Goal: Task Accomplishment & Management: Use online tool/utility

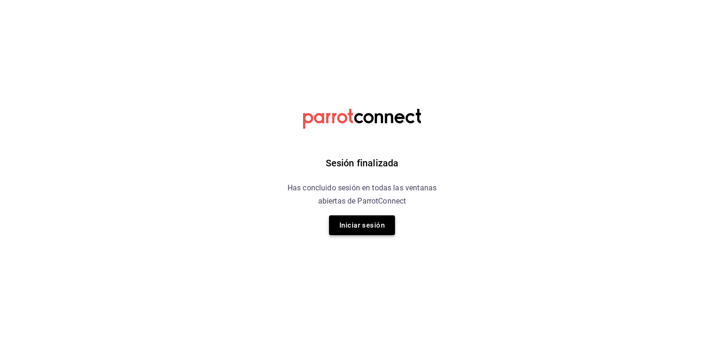
click at [362, 227] on button "Iniciar sesión" at bounding box center [362, 226] width 66 height 20
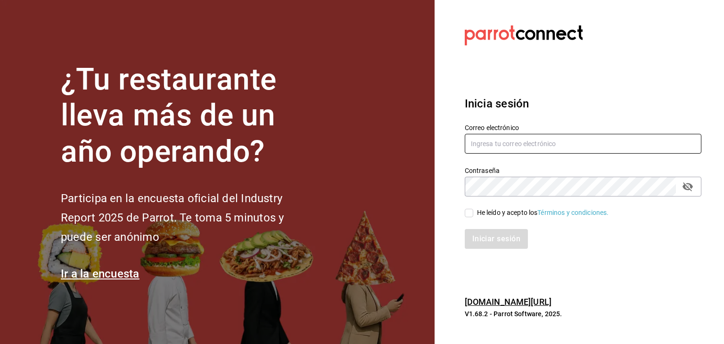
type input "[EMAIL_ADDRESS][DOMAIN_NAME]"
click at [473, 212] on span "He leído y acepto los Términos y condiciones." at bounding box center [541, 213] width 136 height 10
click at [473, 212] on input "He leído y acepto los Términos y condiciones." at bounding box center [469, 213] width 8 height 8
checkbox input "true"
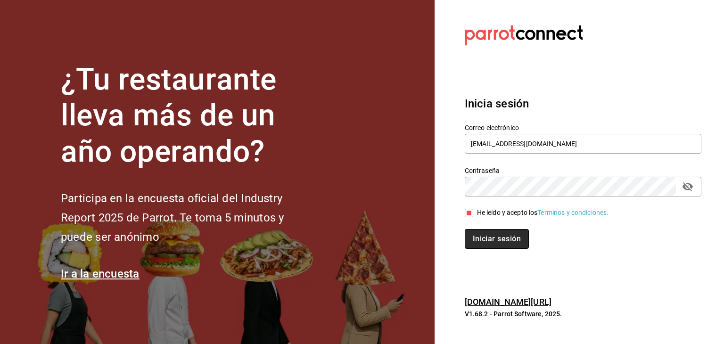
click at [473, 234] on button "Iniciar sesión" at bounding box center [497, 239] width 64 height 20
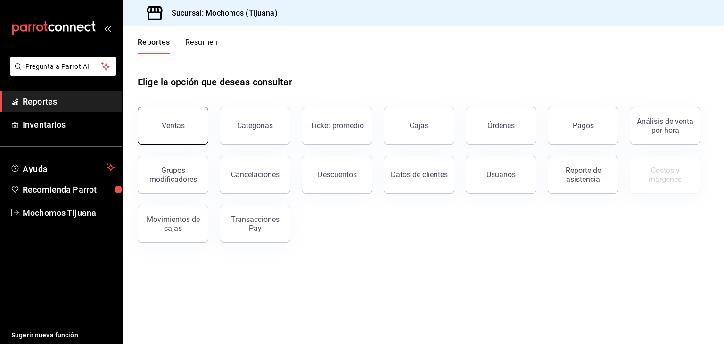
click at [178, 124] on div "Ventas" at bounding box center [173, 125] width 23 height 9
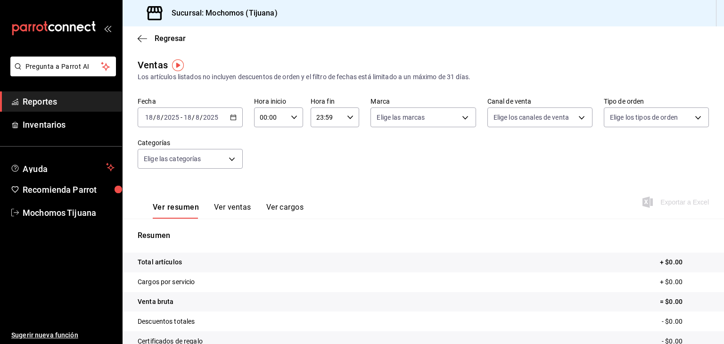
click at [234, 125] on div "2025-08-18 18 / 8 / 2025 - 2025-08-18 18 / 8 / 2025" at bounding box center [190, 118] width 105 height 20
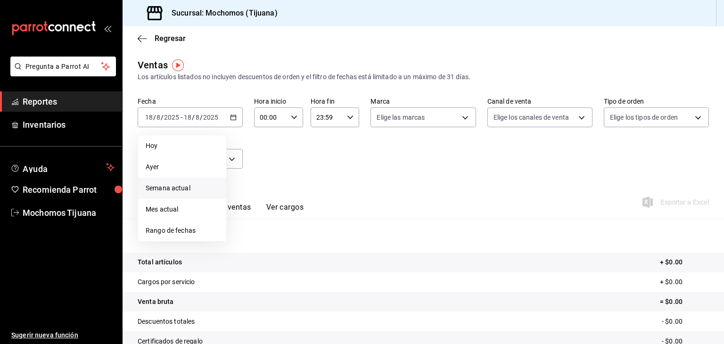
click at [173, 187] on span "Semana actual" at bounding box center [182, 188] width 73 height 10
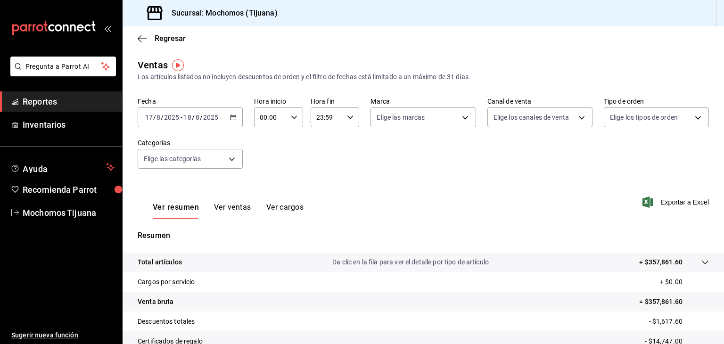
click at [149, 114] on input "17" at bounding box center [149, 118] width 8 height 8
type input "17"
click at [145, 117] on input "number" at bounding box center [147, 118] width 5 height 8
click at [152, 116] on input "17" at bounding box center [149, 118] width 8 height 8
drag, startPoint x: 152, startPoint y: 116, endPoint x: 207, endPoint y: 116, distance: 55.2
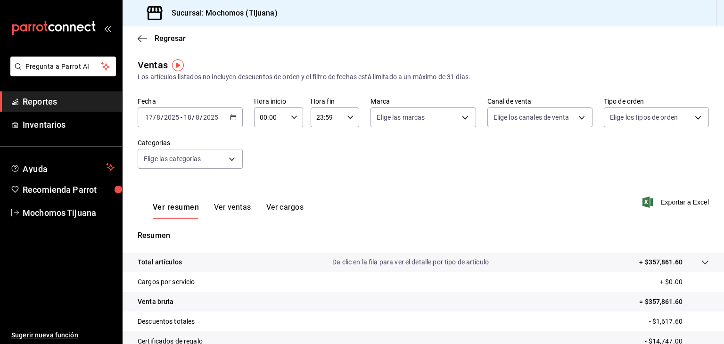
click at [207, 116] on input "2025" at bounding box center [211, 118] width 16 height 8
click at [230, 117] on icon "button" at bounding box center [233, 117] width 7 height 7
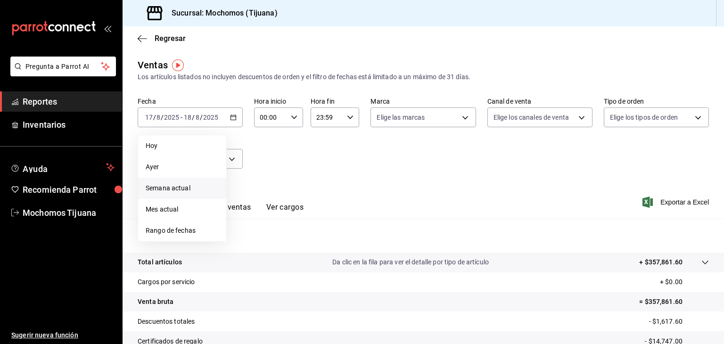
click at [177, 187] on span "Semana actual" at bounding box center [182, 188] width 73 height 10
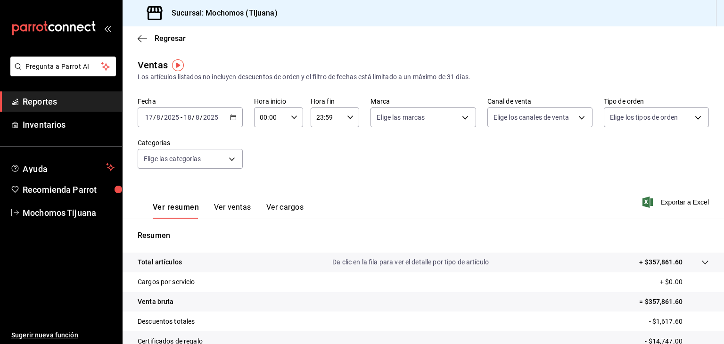
click at [150, 120] on input "17" at bounding box center [149, 118] width 8 height 8
click at [150, 116] on input "17" at bounding box center [149, 118] width 8 height 8
click at [147, 112] on div "2025-08-17 17 / 8 / 2025 - 2025-08-18 18 / 8 / 2025" at bounding box center [190, 118] width 105 height 20
click at [152, 115] on input "17" at bounding box center [149, 118] width 8 height 8
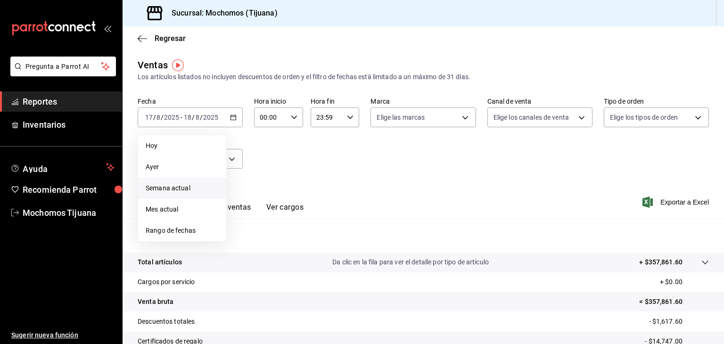
click at [167, 186] on span "Semana actual" at bounding box center [182, 188] width 73 height 10
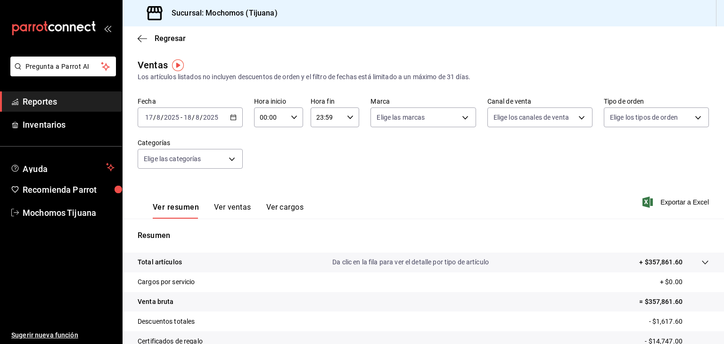
click at [233, 116] on icon "button" at bounding box center [233, 117] width 7 height 7
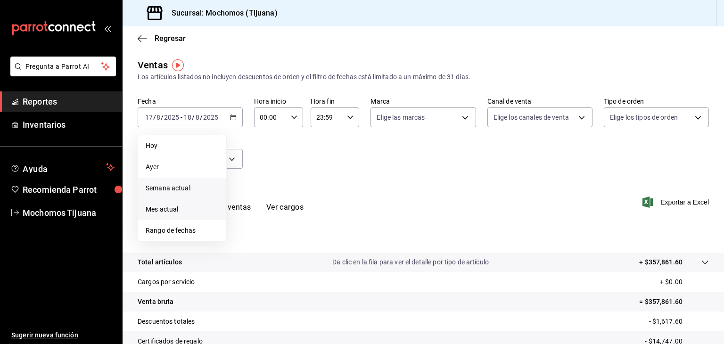
click at [161, 206] on span "Mes actual" at bounding box center [182, 210] width 73 height 10
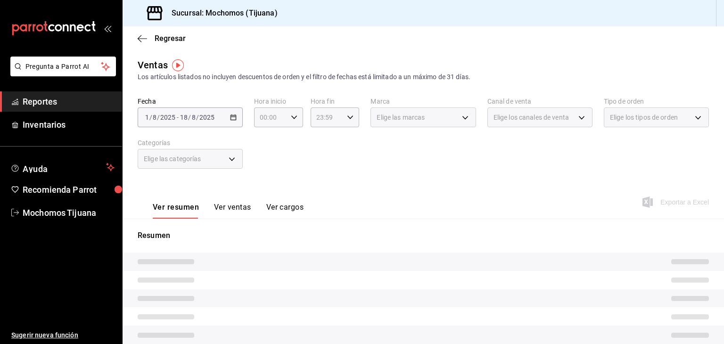
click at [180, 112] on div "2025-08-01 1 / 8 / 2025 - 2025-08-18 18 / 8 / 2025" at bounding box center [190, 118] width 105 height 20
click at [235, 117] on div "2025-08-01 1 / 8 / 2025 - 2025-08-18 18 / 8 / 2025" at bounding box center [190, 118] width 105 height 20
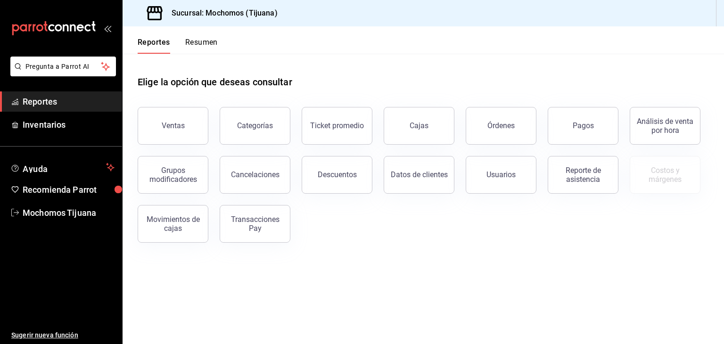
click at [520, 238] on div "Ventas Categorías Ticket promedio Cajas Órdenes Pagos Análisis de venta por hor…" at bounding box center [417, 169] width 583 height 147
click at [195, 135] on button "Ventas" at bounding box center [173, 126] width 71 height 38
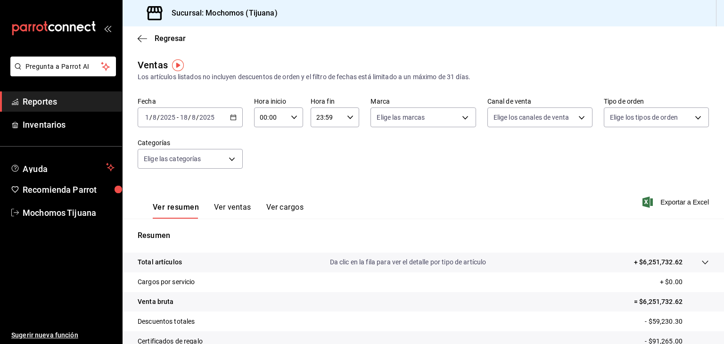
click at [231, 116] on \(Stroke\) "button" at bounding box center [234, 117] width 6 height 5
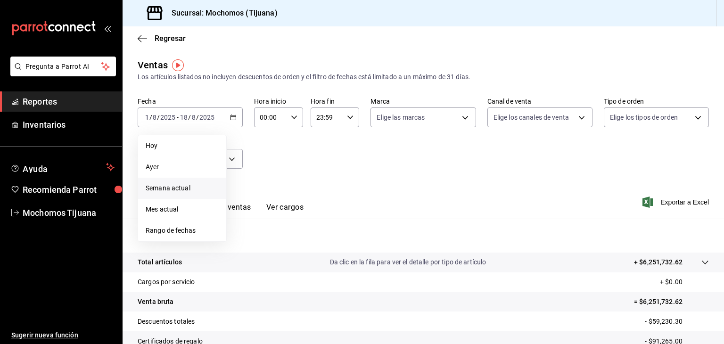
click at [174, 195] on li "Semana actual" at bounding box center [182, 188] width 88 height 21
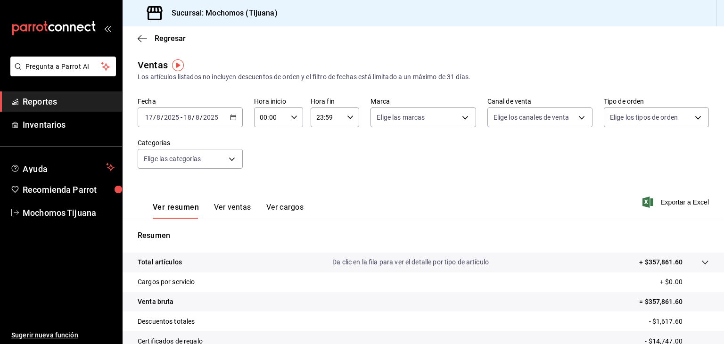
click at [153, 116] on span "/" at bounding box center [154, 118] width 3 height 8
click at [150, 116] on input "17" at bounding box center [149, 118] width 8 height 8
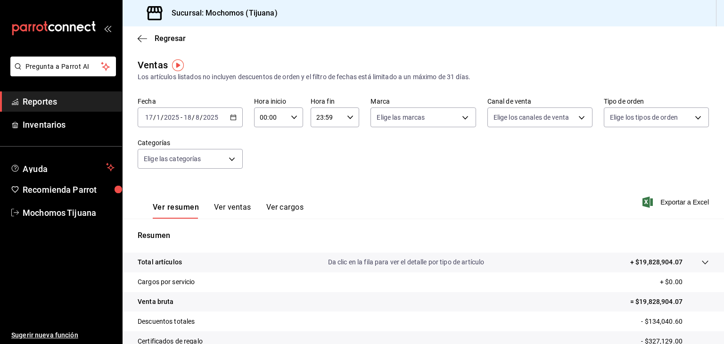
click at [150, 116] on input "17" at bounding box center [149, 118] width 8 height 8
click at [233, 118] on icon "button" at bounding box center [233, 117] width 7 height 7
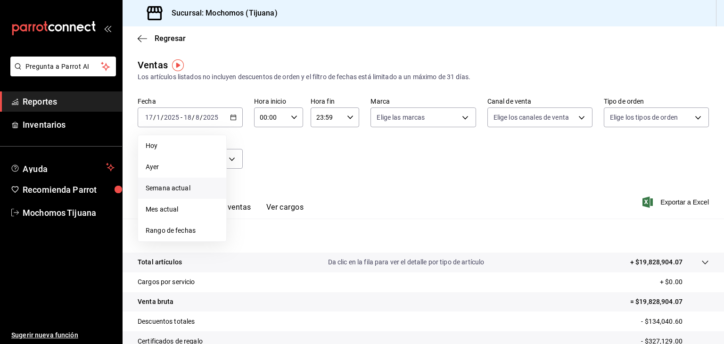
click at [192, 186] on span "Semana actual" at bounding box center [182, 188] width 73 height 10
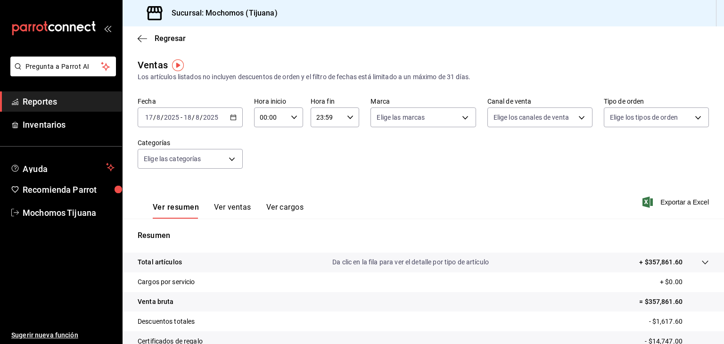
click at [291, 117] on icon "button" at bounding box center [294, 117] width 7 height 7
click at [261, 170] on button "01" at bounding box center [265, 164] width 20 height 19
type input "01:00"
click at [255, 98] on button "01" at bounding box center [265, 107] width 20 height 19
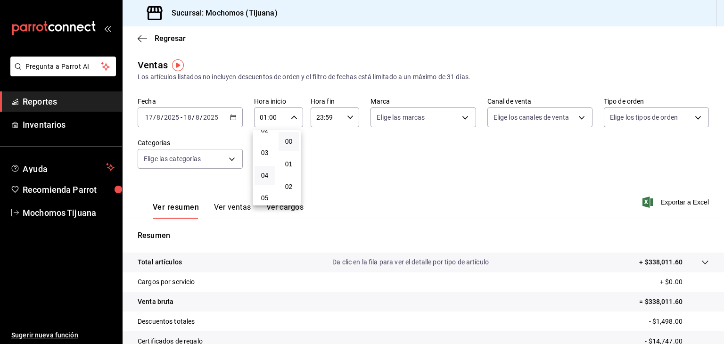
click at [258, 176] on button "04" at bounding box center [265, 175] width 20 height 19
type input "04:00"
click at [348, 116] on div at bounding box center [362, 172] width 724 height 344
click at [347, 116] on icon "button" at bounding box center [350, 117] width 7 height 7
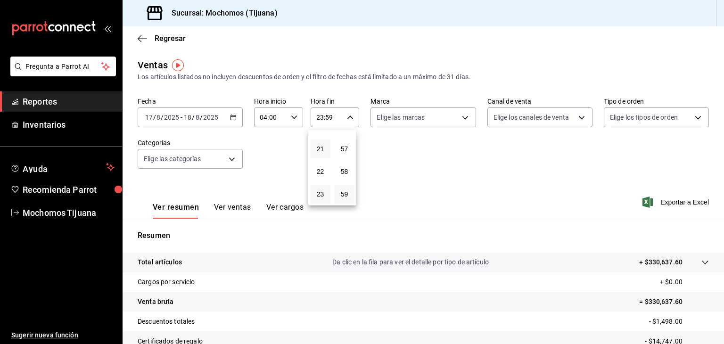
click at [322, 142] on button "21" at bounding box center [320, 149] width 20 height 19
type input "21:59"
click at [322, 141] on span "04" at bounding box center [320, 138] width 9 height 8
click at [149, 116] on div at bounding box center [362, 172] width 724 height 344
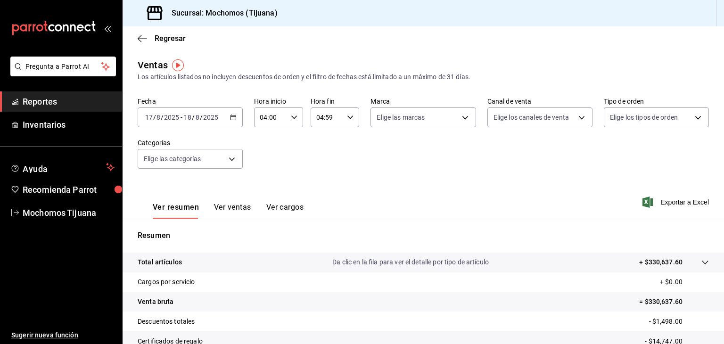
click at [149, 116] on input "17" at bounding box center [149, 118] width 8 height 8
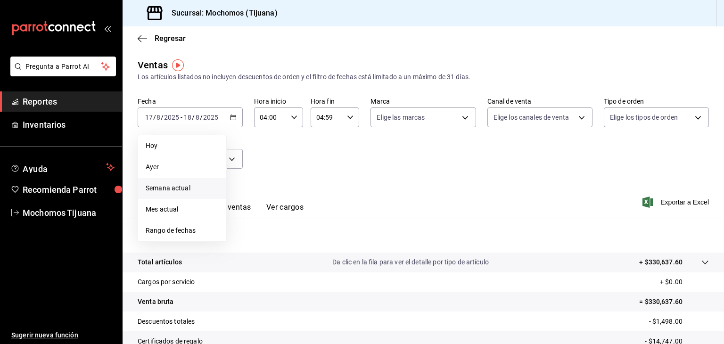
click at [153, 186] on span "Semana actual" at bounding box center [182, 188] width 73 height 10
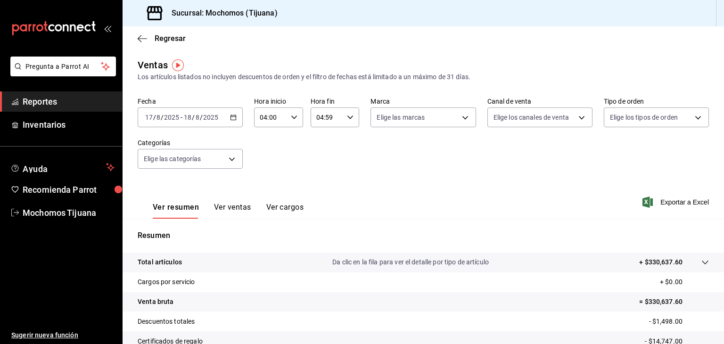
click at [235, 118] on icon "button" at bounding box center [233, 117] width 7 height 7
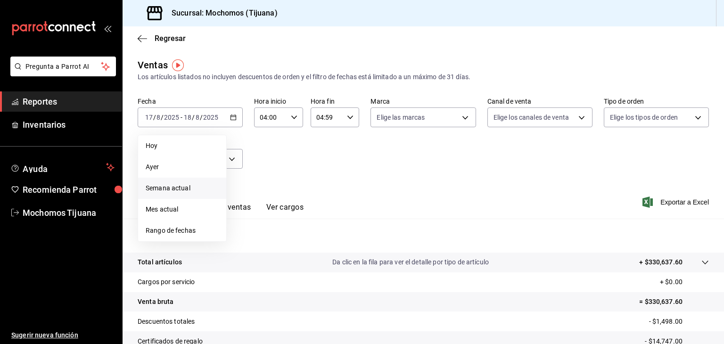
click at [169, 188] on span "Semana actual" at bounding box center [182, 188] width 73 height 10
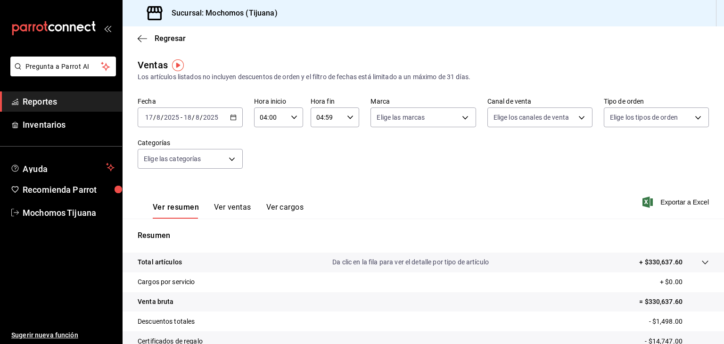
click at [166, 117] on input "2025" at bounding box center [172, 118] width 16 height 8
click at [155, 116] on span "/" at bounding box center [154, 118] width 3 height 8
click at [149, 115] on input "17" at bounding box center [149, 118] width 8 height 8
click at [152, 115] on input "17" at bounding box center [149, 118] width 8 height 8
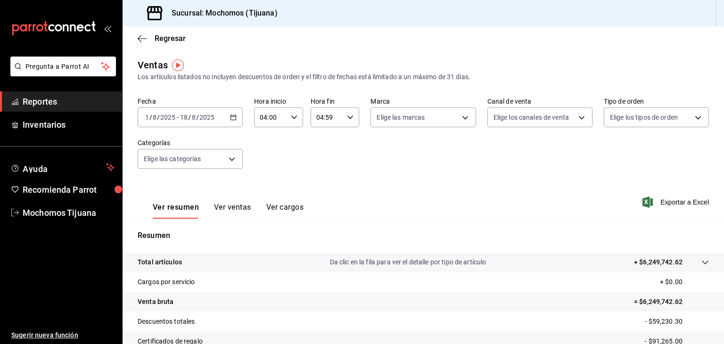
click at [153, 114] on input "8" at bounding box center [154, 118] width 5 height 8
click at [149, 115] on span "/" at bounding box center [150, 118] width 3 height 8
click at [147, 115] on input "1" at bounding box center [147, 118] width 5 height 8
click at [337, 121] on input "04:59" at bounding box center [327, 117] width 33 height 19
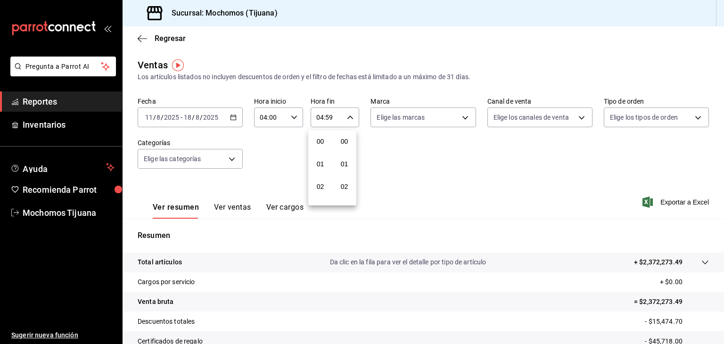
scroll to position [1305, 0]
click at [345, 153] on button "57" at bounding box center [344, 149] width 20 height 19
type input "04:57"
click at [345, 142] on span "00" at bounding box center [344, 142] width 9 height 8
type input "04:00"
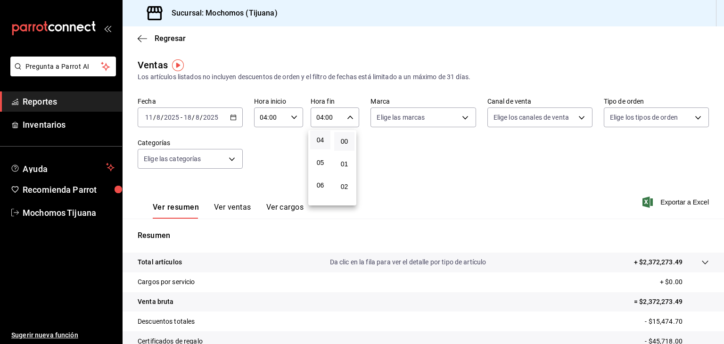
click at [543, 116] on div at bounding box center [362, 172] width 724 height 344
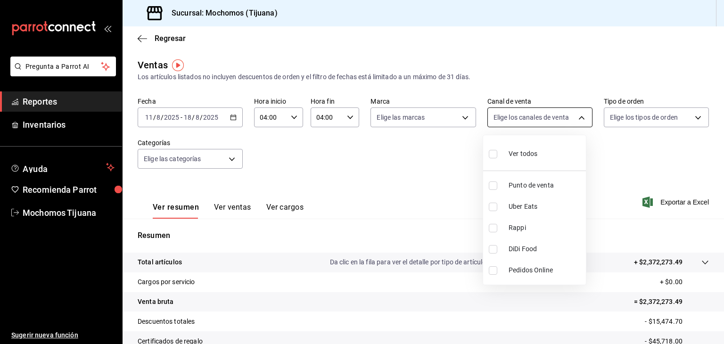
click at [578, 116] on body "Pregunta a Parrot AI Reportes Inventarios Ayuda Recomienda Parrot Mochomos Tiju…" at bounding box center [362, 172] width 724 height 344
click at [578, 116] on div at bounding box center [362, 172] width 724 height 344
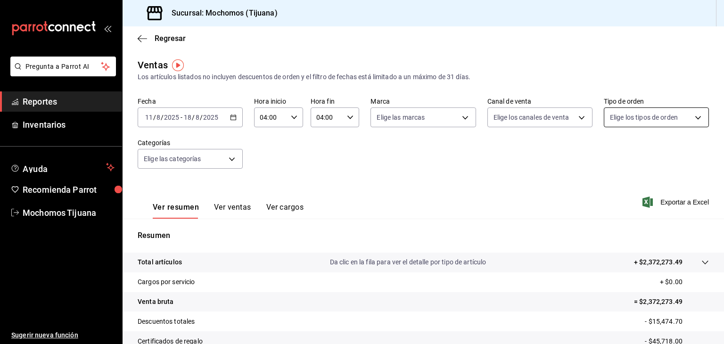
click at [642, 125] on body "Pregunta a Parrot AI Reportes Inventarios Ayuda Recomienda Parrot Mochomos Tiju…" at bounding box center [362, 172] width 724 height 344
click at [606, 151] on input "checkbox" at bounding box center [609, 154] width 8 height 8
checkbox input "true"
type input "59fdec9d-7e45-44f1-b527-5416629fe4e9,EXTERNAL"
checkbox input "true"
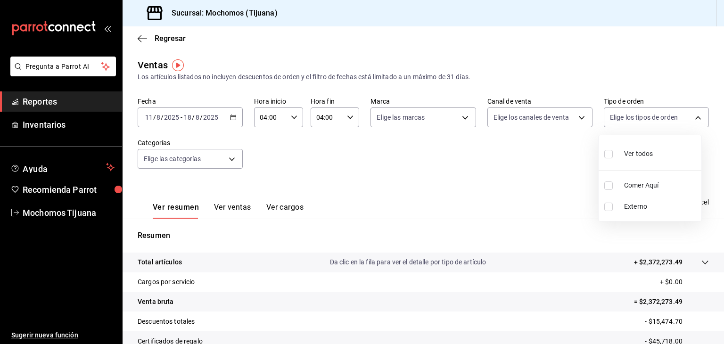
checkbox input "true"
click at [223, 161] on div at bounding box center [362, 172] width 724 height 344
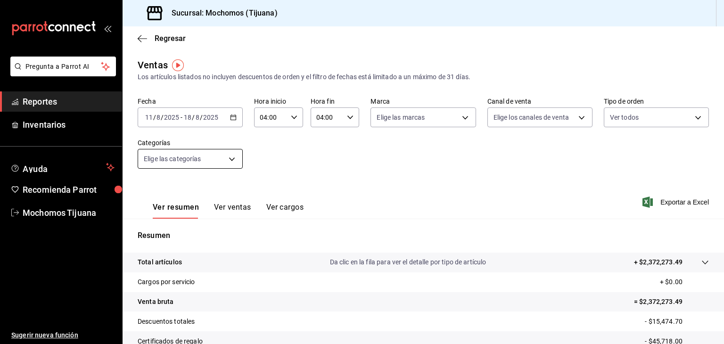
click at [238, 160] on body "Pregunta a Parrot AI Reportes Inventarios Ayuda Recomienda Parrot Mochomos Tiju…" at bounding box center [362, 172] width 724 height 344
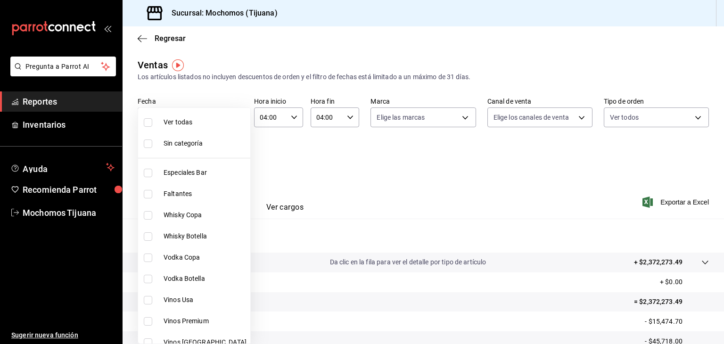
click at [377, 175] on div at bounding box center [362, 172] width 724 height 344
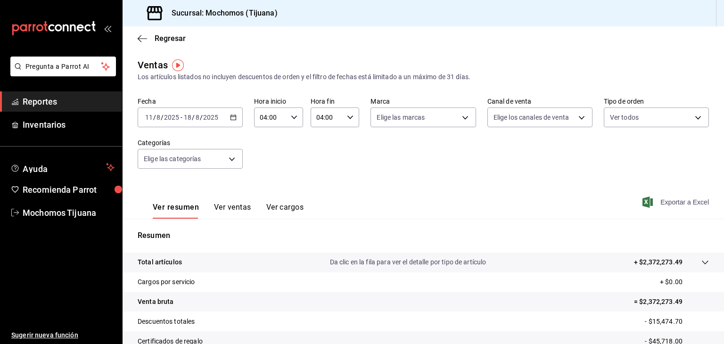
click at [647, 199] on span "Exportar a Excel" at bounding box center [677, 202] width 65 height 11
